Goal: Task Accomplishment & Management: Use online tool/utility

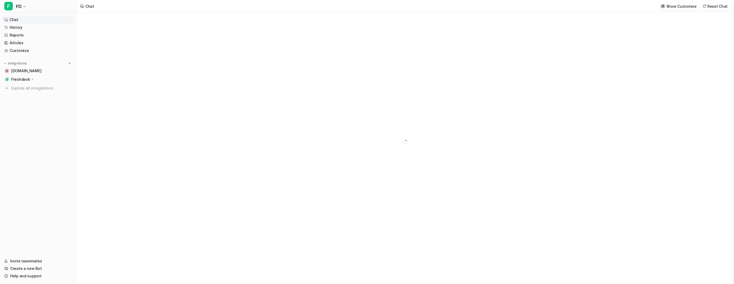
type textarea "**********"
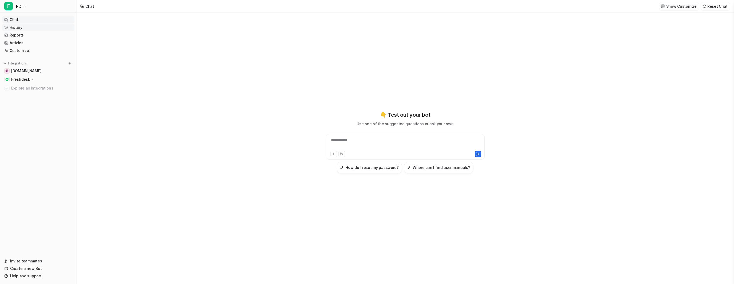
click at [20, 26] on link "History" at bounding box center [38, 27] width 72 height 7
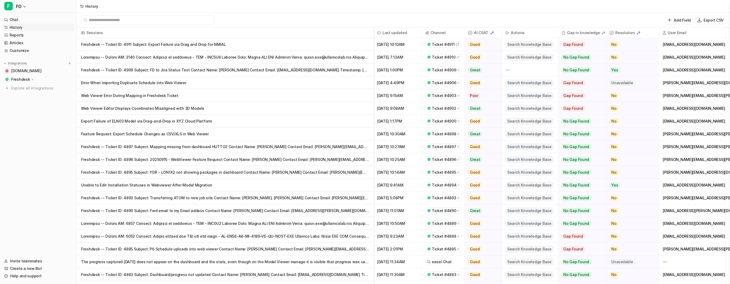
click at [239, 58] on p at bounding box center [225, 57] width 288 height 13
click at [42, 36] on link "Reports" at bounding box center [38, 34] width 72 height 7
